Goal: Task Accomplishment & Management: Use online tool/utility

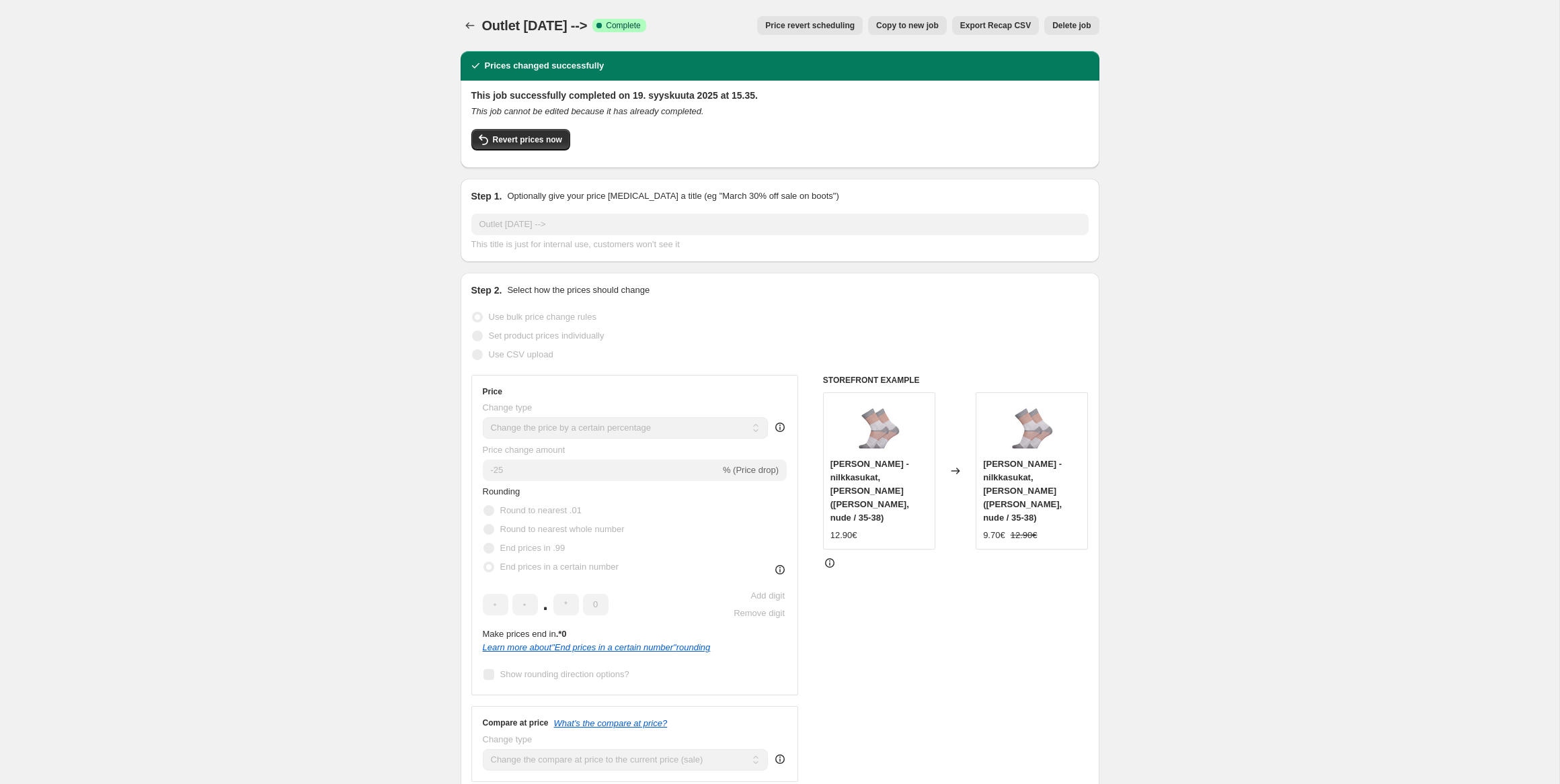
select select "percentage"
select select "collection"
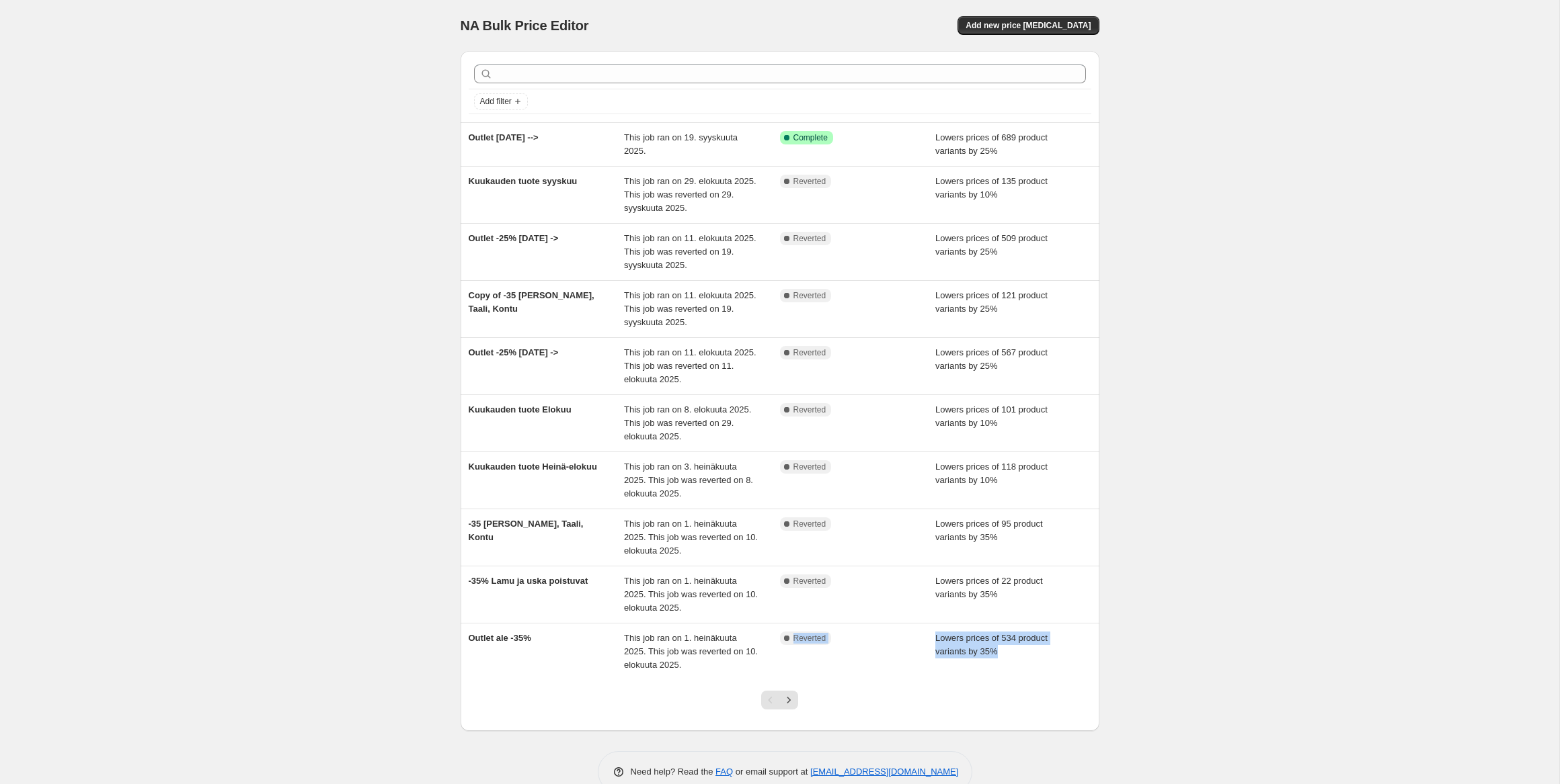
drag, startPoint x: 748, startPoint y: 673, endPoint x: 762, endPoint y: 685, distance: 18.4
click at [760, 680] on div "Outlet ale -35% This job ran on 1. heinäkuuta 2025. This job was reverted on 10…" at bounding box center [780, 651] width 639 height 56
click at [784, 699] on icon "Next" at bounding box center [788, 699] width 13 height 13
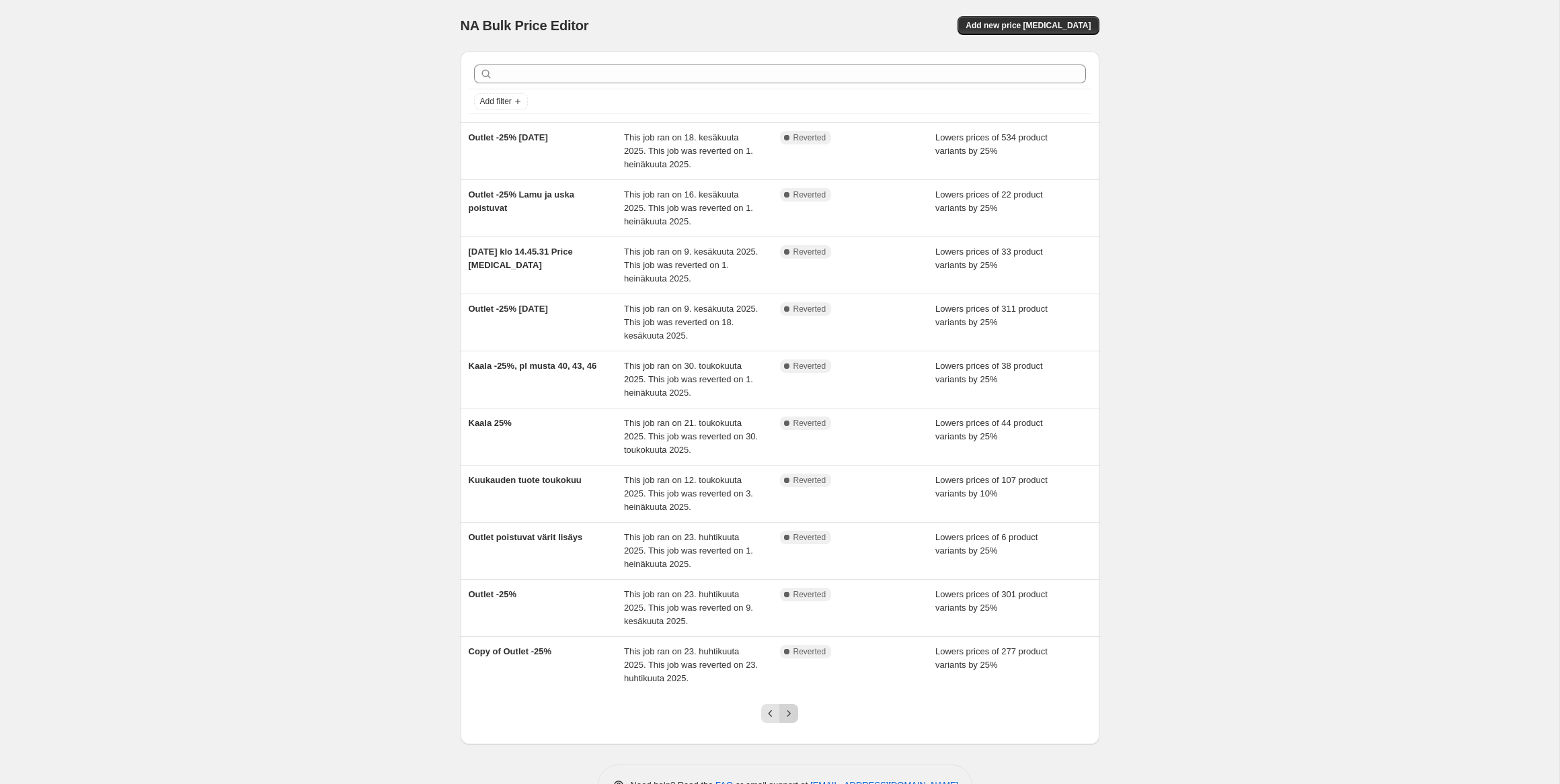
click at [795, 715] on button "Next" at bounding box center [788, 714] width 19 height 19
click at [768, 715] on icon "Previous" at bounding box center [770, 714] width 13 height 13
click at [768, 714] on icon "Previous" at bounding box center [770, 714] width 13 height 13
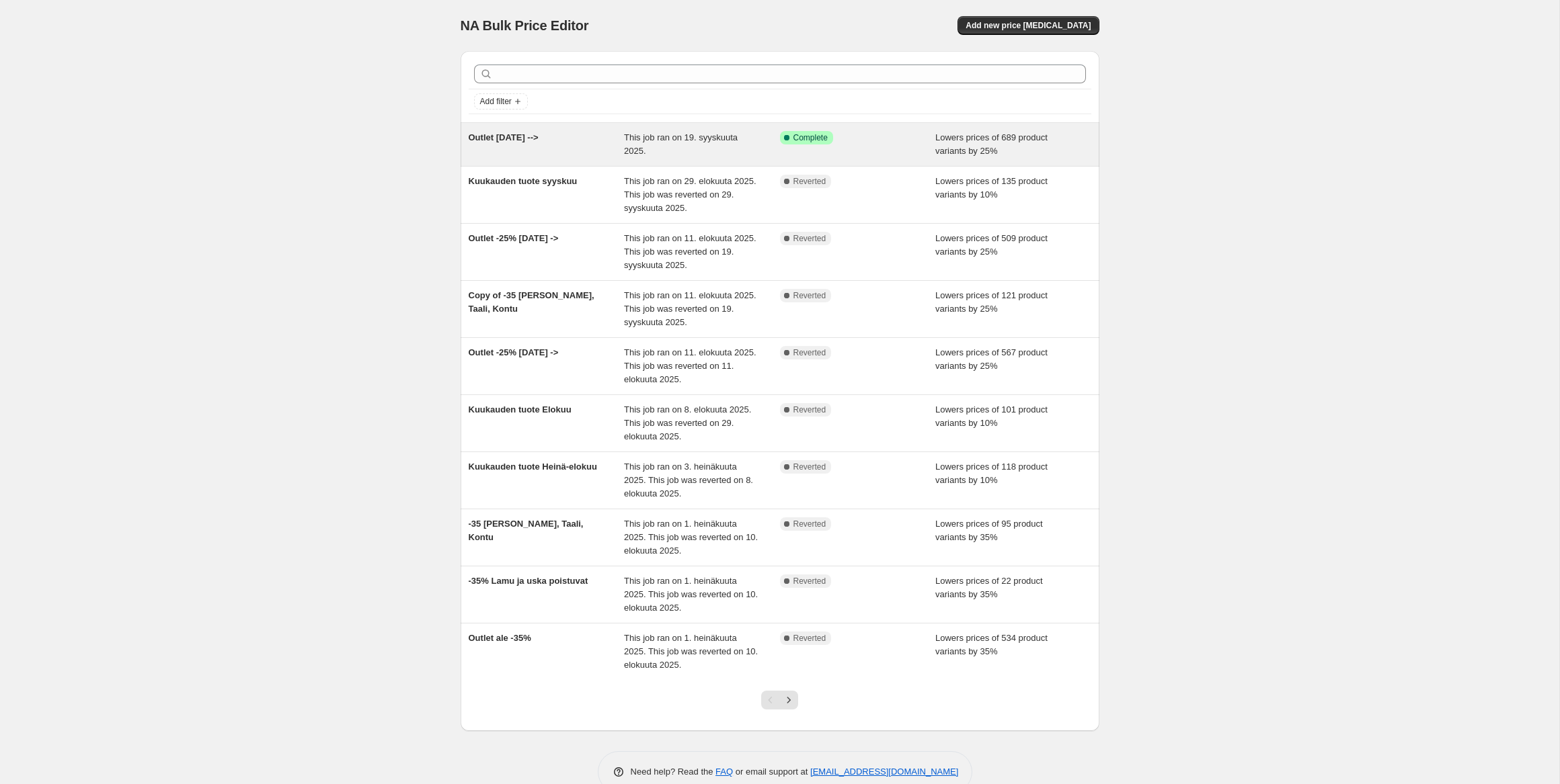
click at [616, 139] on div "Outlet [DATE] -->" at bounding box center [546, 144] width 156 height 27
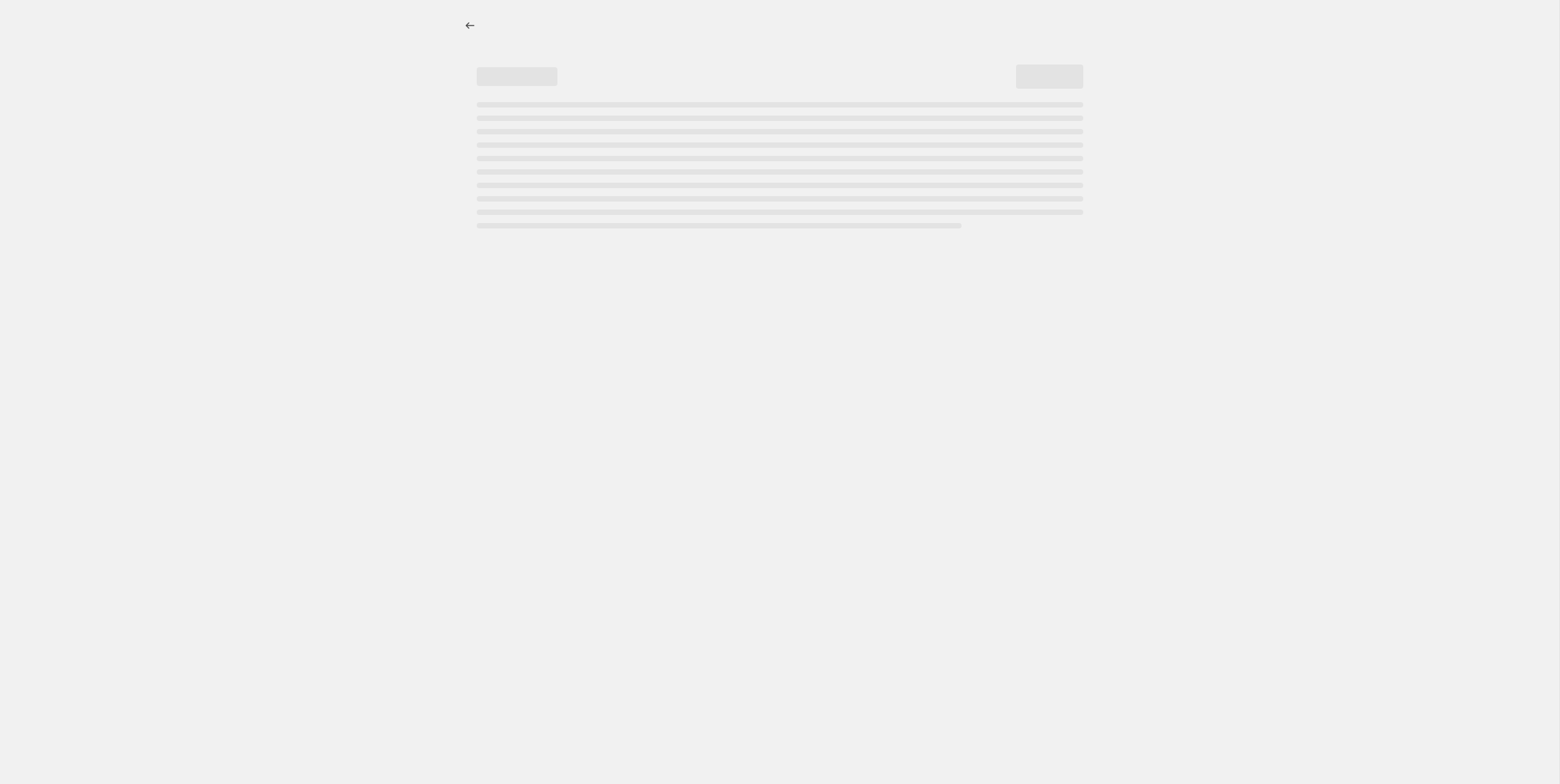
select select "percentage"
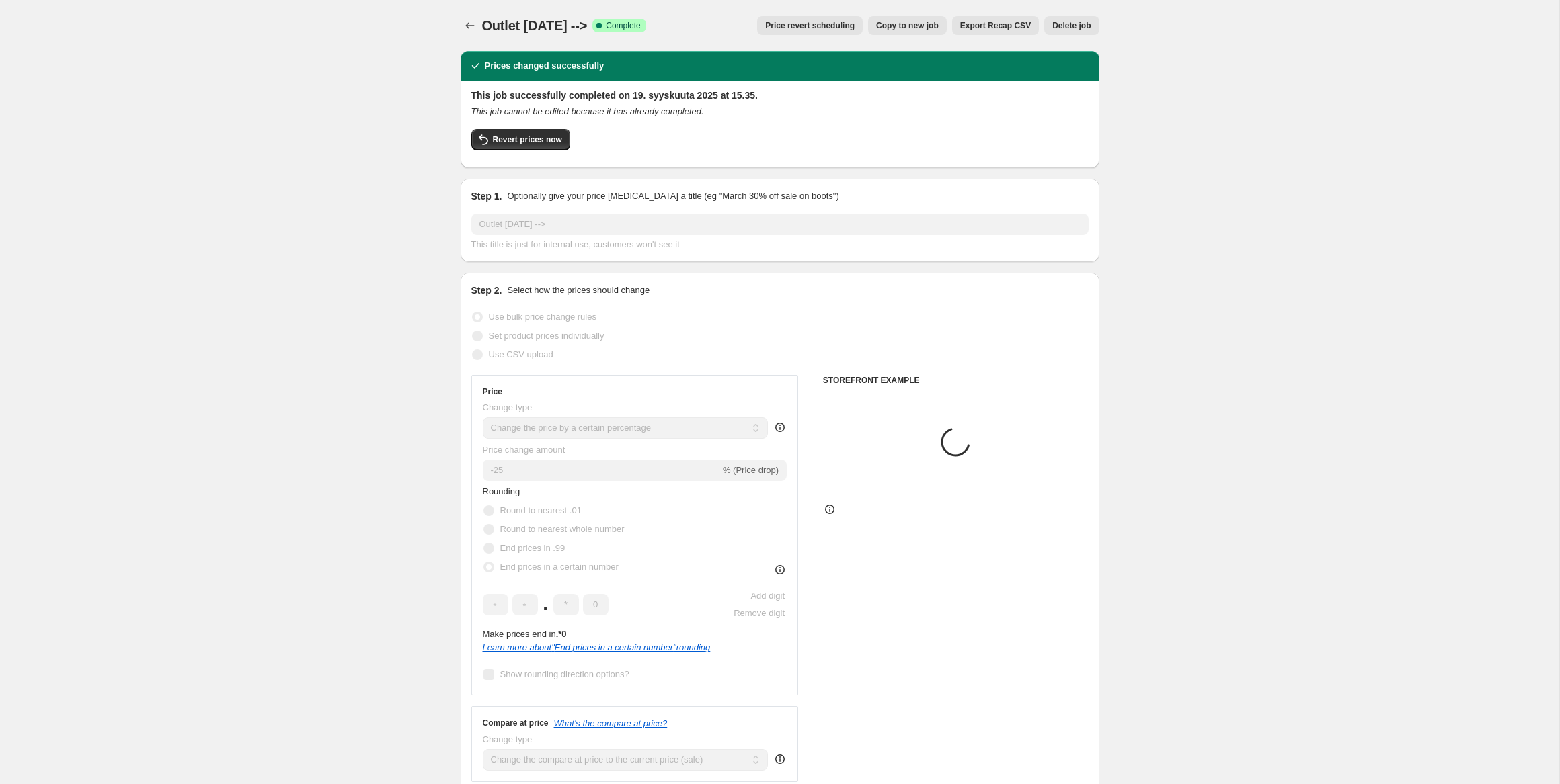
select select "collection"
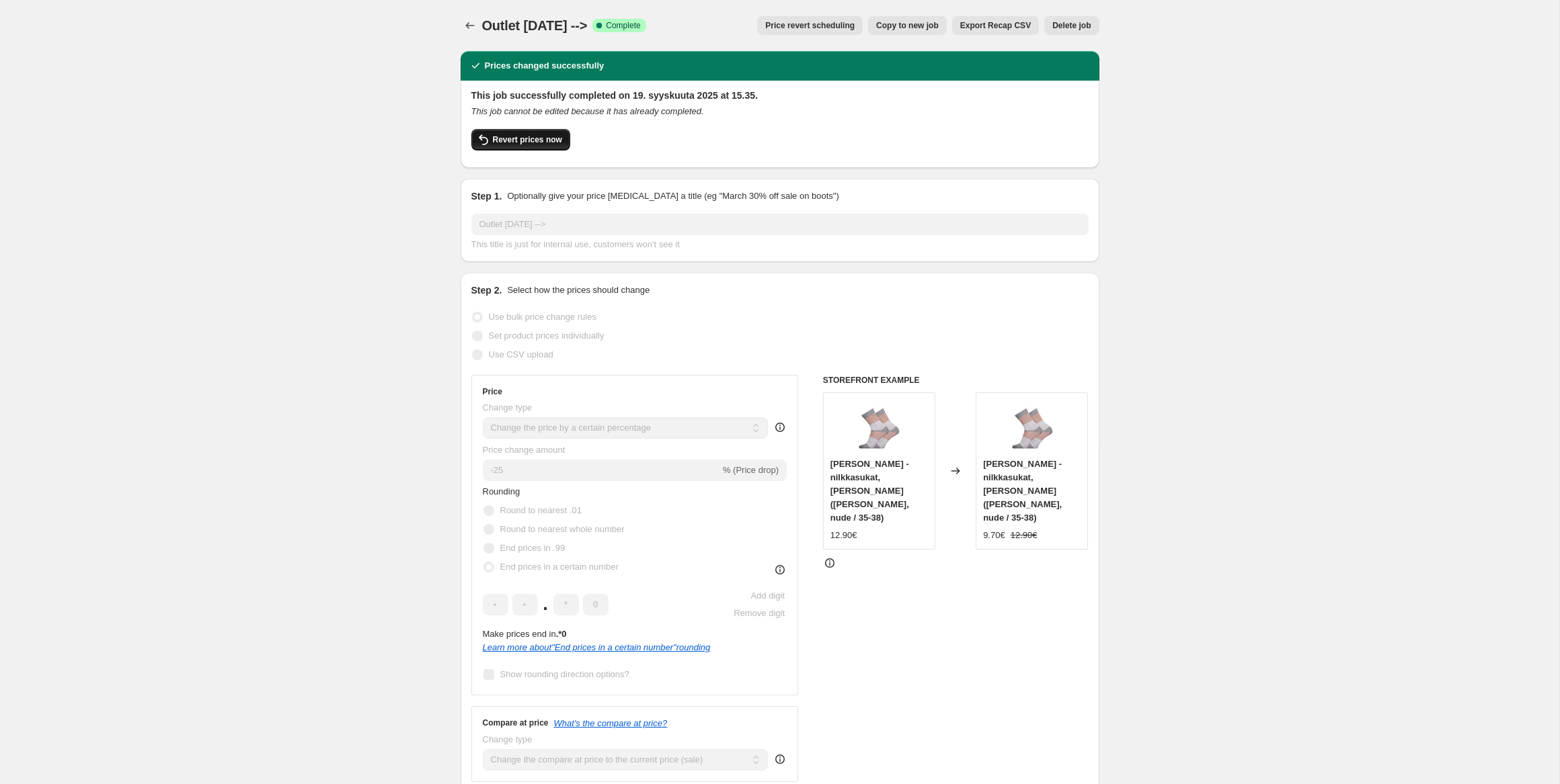
click at [517, 140] on span "Revert prices now" at bounding box center [527, 140] width 70 height 11
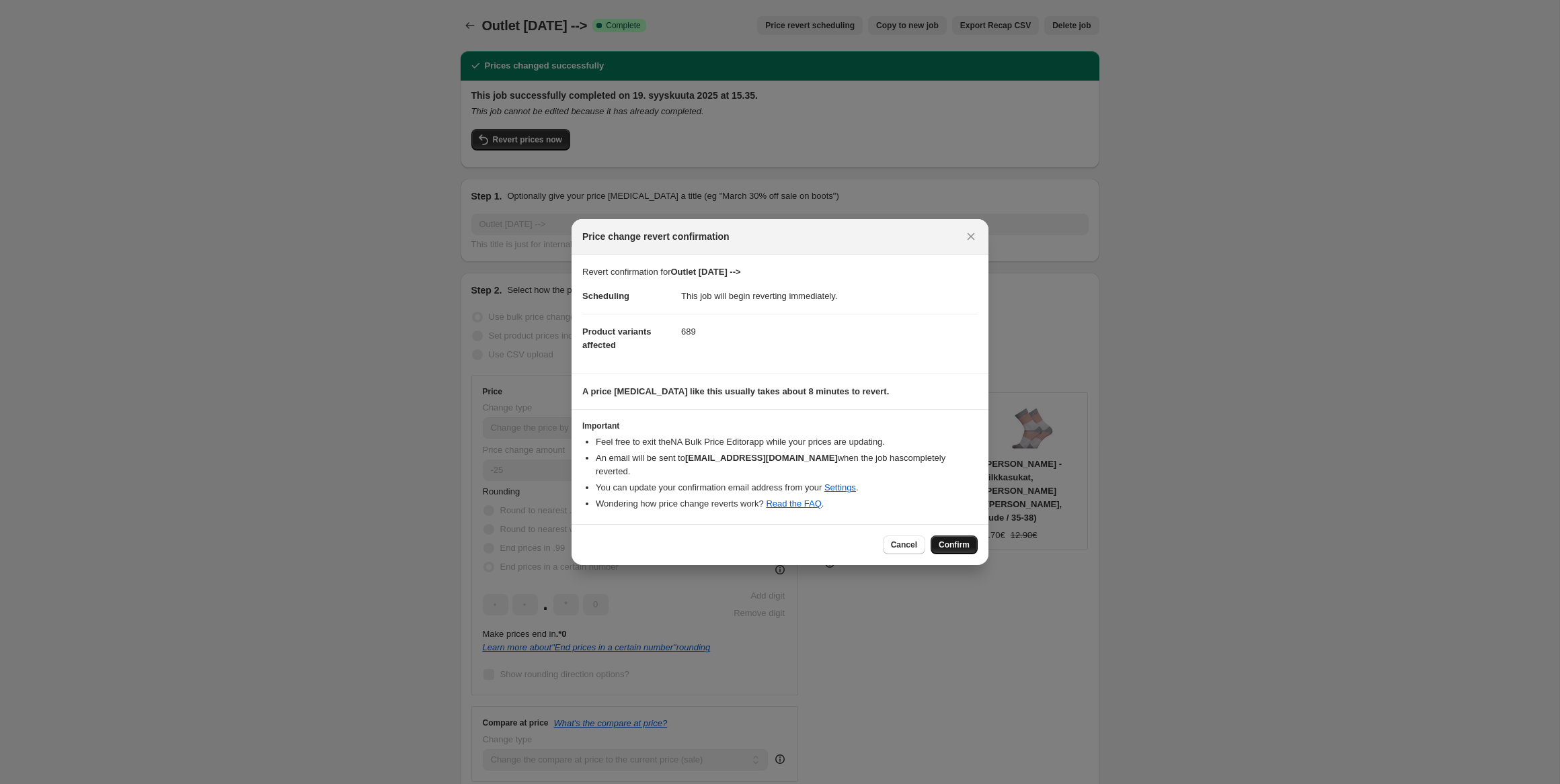
click at [959, 541] on span "Confirm" at bounding box center [954, 545] width 31 height 11
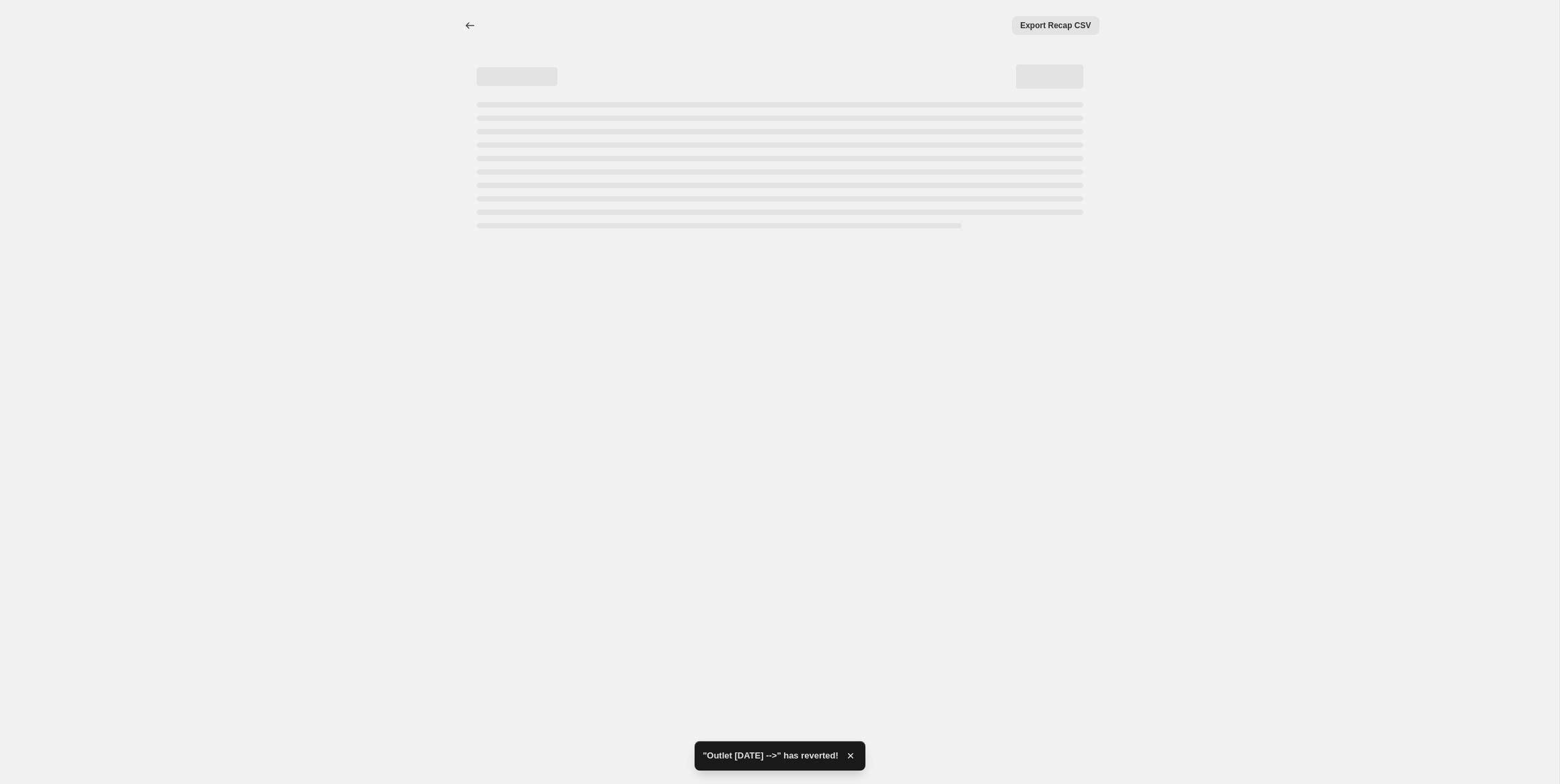
select select "percentage"
select select "collection"
